Goal: Navigation & Orientation: Find specific page/section

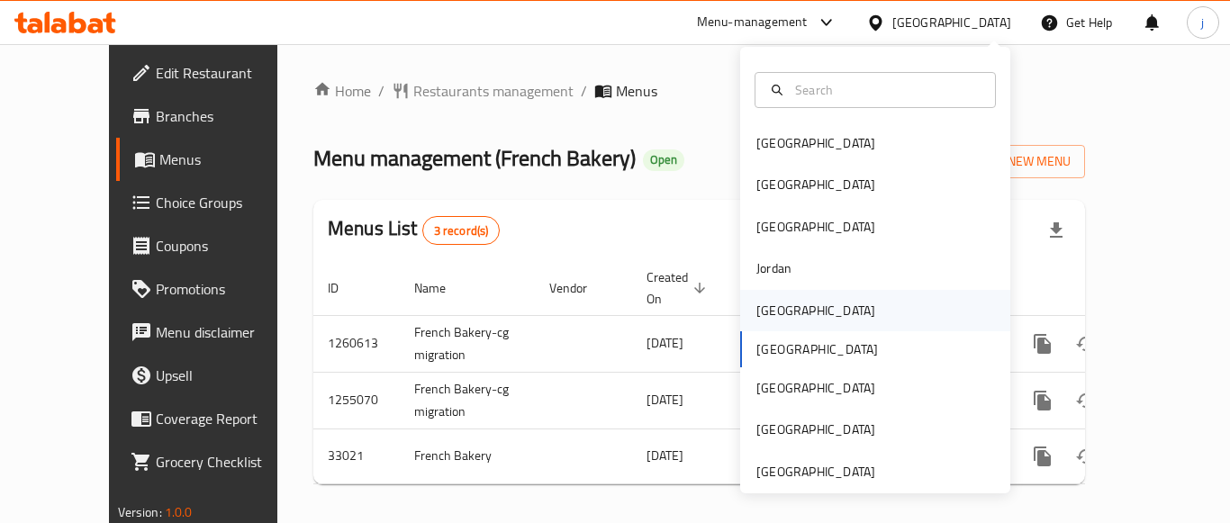
click at [766, 315] on div "[GEOGRAPHIC_DATA]" at bounding box center [816, 311] width 119 height 20
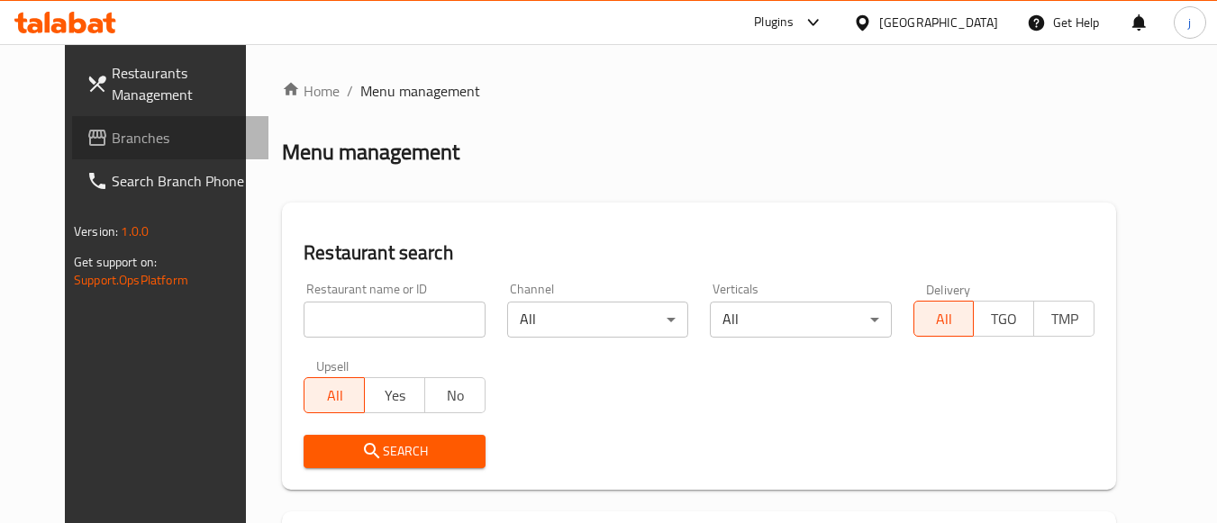
click at [120, 144] on span "Branches" at bounding box center [183, 138] width 142 height 22
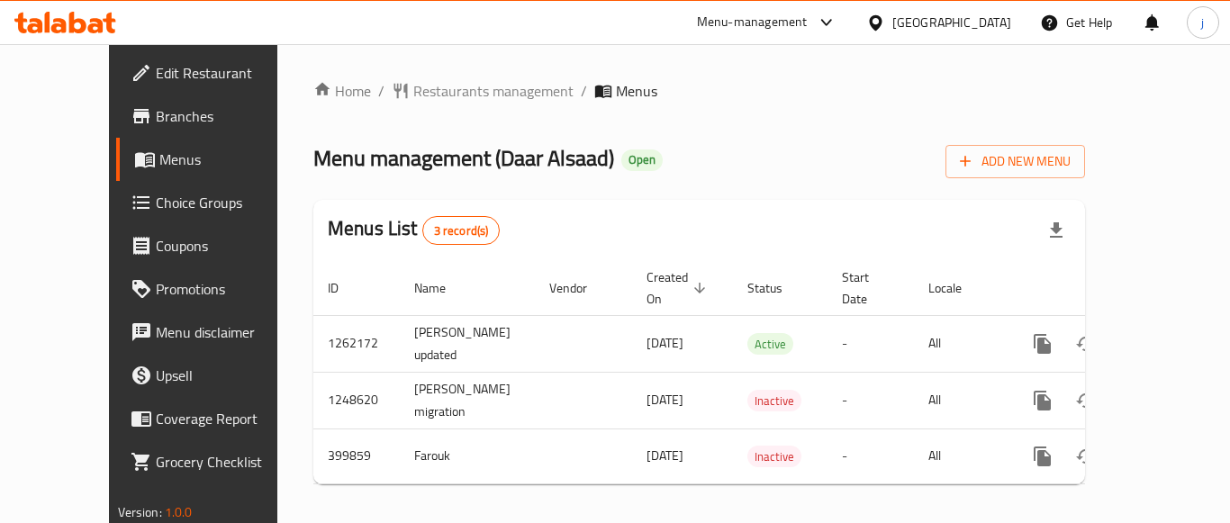
click at [715, 86] on ol "Home / Restaurants management / Menus" at bounding box center [699, 91] width 772 height 22
